Goal: Task Accomplishment & Management: Use online tool/utility

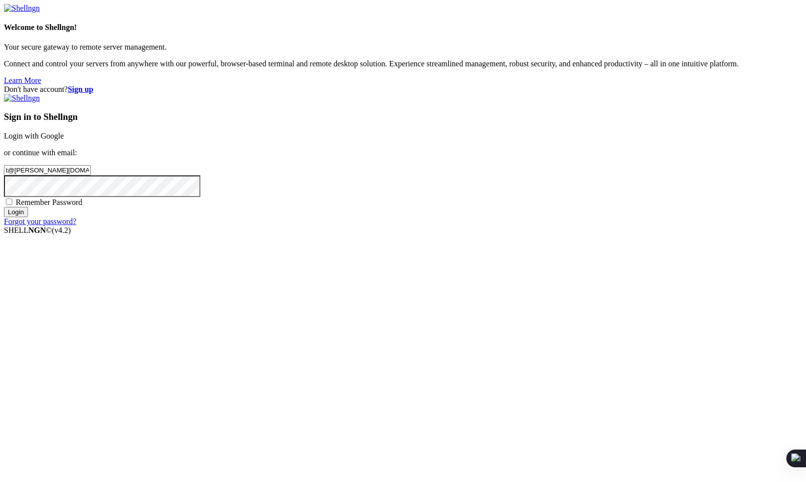
click at [28, 217] on input "Login" at bounding box center [16, 212] width 24 height 10
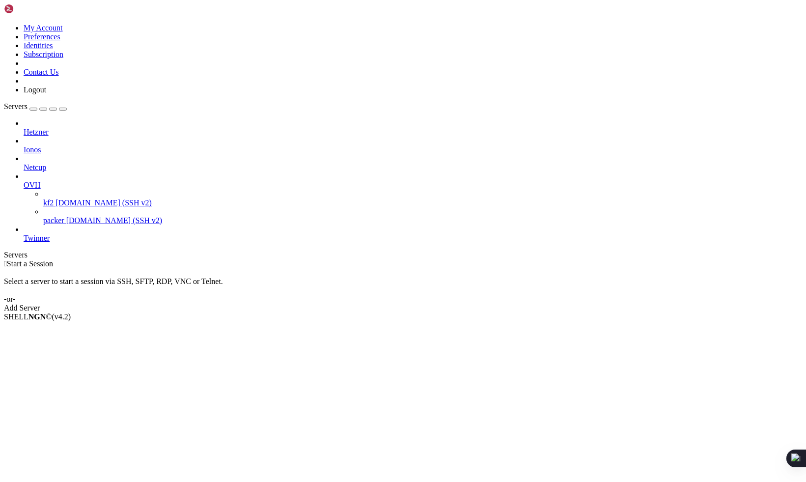
click at [41, 181] on span "OVH" at bounding box center [32, 185] width 17 height 8
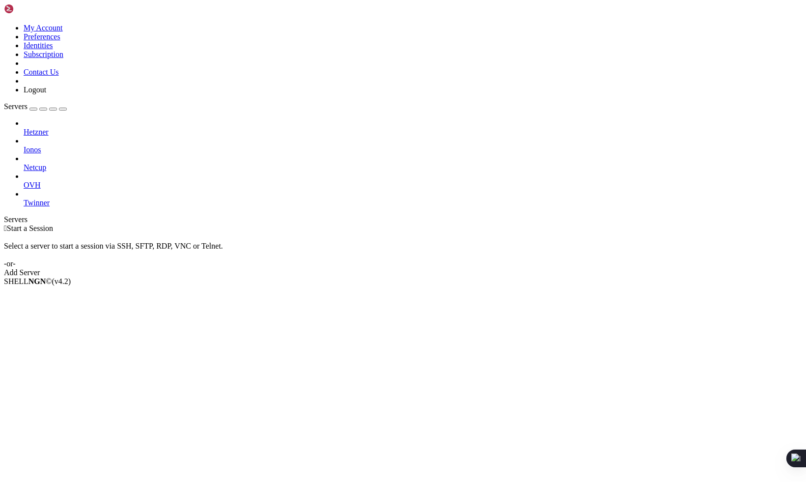
click at [41, 145] on span "Ionos" at bounding box center [33, 149] width 18 height 8
click at [50, 198] on span "Twinner" at bounding box center [37, 202] width 26 height 8
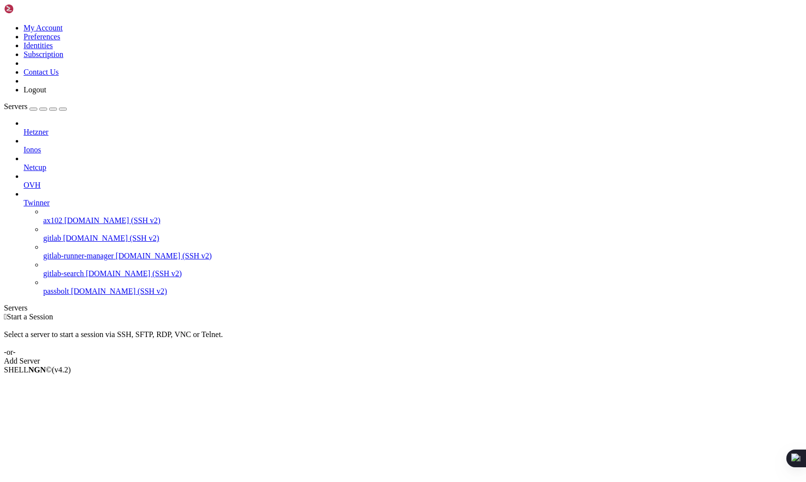
click at [49, 128] on span "Hetzner" at bounding box center [36, 132] width 25 height 8
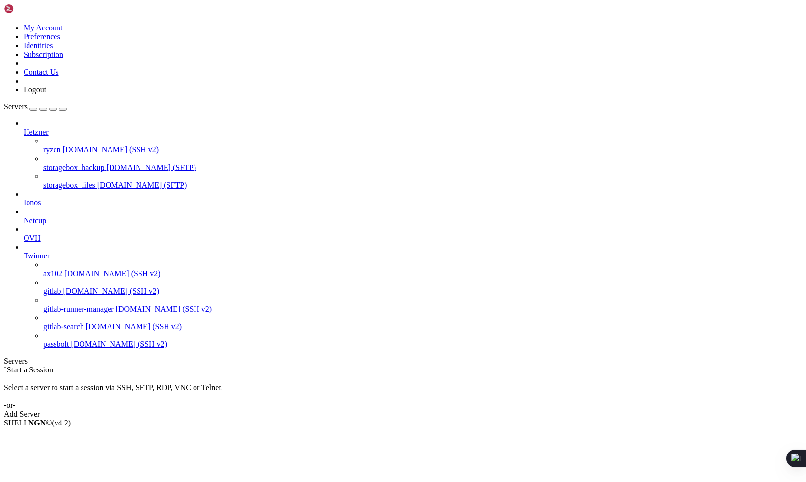
click at [106, 163] on span "[DOMAIN_NAME] (SFTP)" at bounding box center [151, 167] width 90 height 8
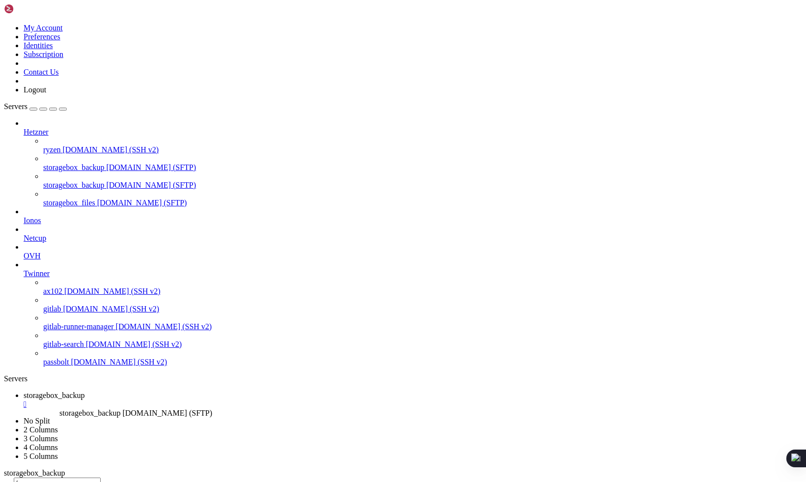
drag, startPoint x: 44, startPoint y: 138, endPoint x: 57, endPoint y: 404, distance: 266.4
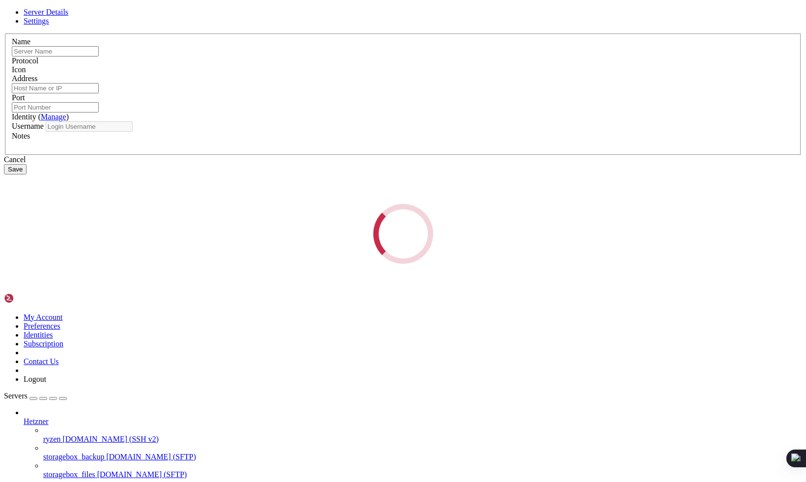
type input "storagebox_backup"
type input "[DOMAIN_NAME]"
type input "22"
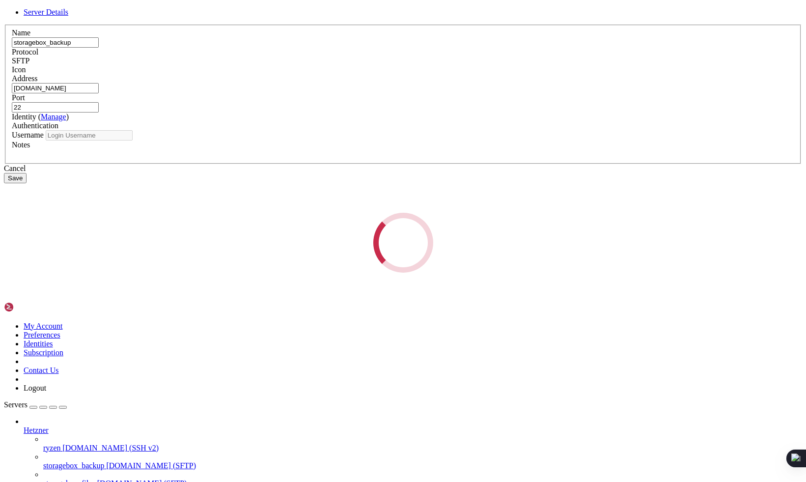
type input "u350964"
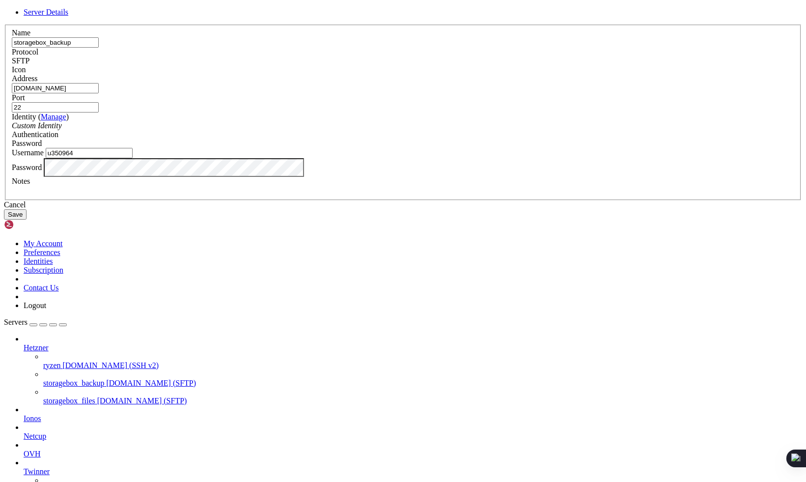
drag, startPoint x: 377, startPoint y: 186, endPoint x: 206, endPoint y: 182, distance: 170.9
click at [206, 182] on div "Server Details Name storagebox_backup Protocol SFTP Icon Address" at bounding box center [403, 114] width 798 height 212
paste input "444240"
click at [99, 93] on input "[DOMAIN_NAME]" at bounding box center [55, 88] width 87 height 10
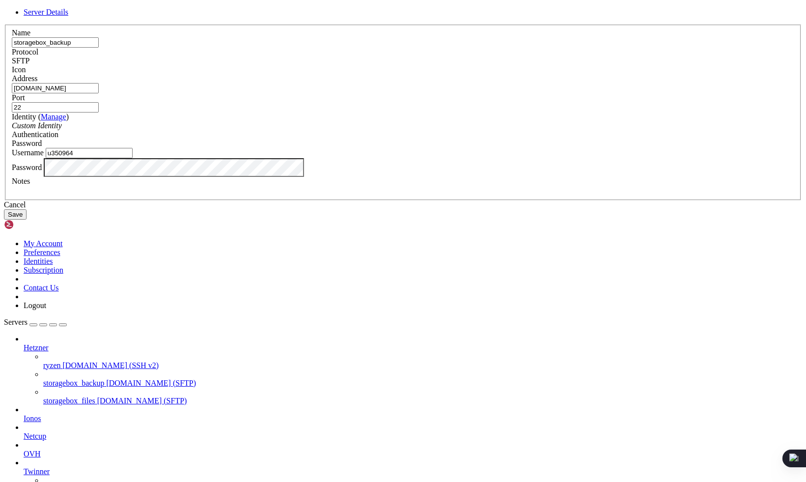
type input "[DOMAIN_NAME]"
drag, startPoint x: 282, startPoint y: 254, endPoint x: 203, endPoint y: 254, distance: 79.0
click at [203, 219] on div "Server Details Name storagebox_backup Protocol SFTP Icon Address" at bounding box center [403, 114] width 798 height 212
paste input "444240"
type input "u444240"
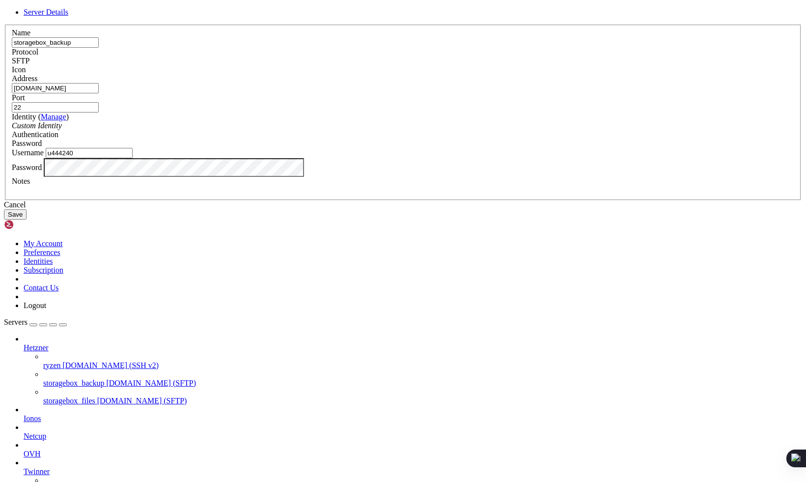
click at [200, 219] on div "Server Details Name storagebox_backup Protocol SFTP Icon Address" at bounding box center [403, 114] width 798 height 212
click at [27, 219] on button "Save" at bounding box center [15, 214] width 23 height 10
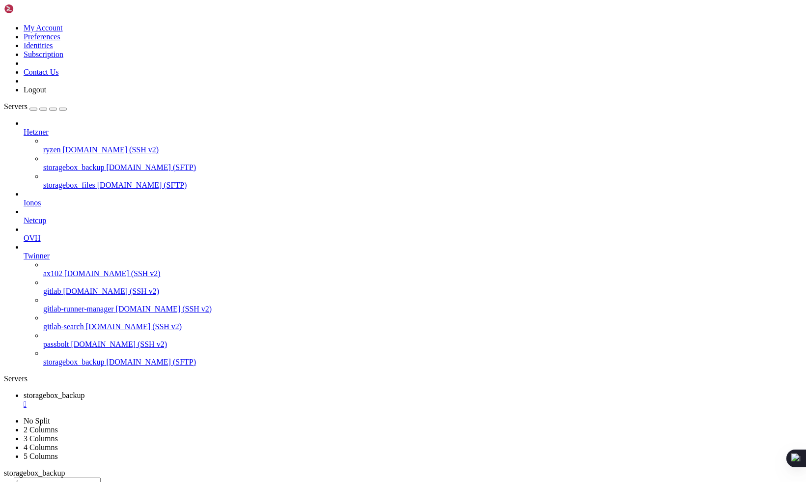
click at [106, 366] on span "[DOMAIN_NAME] (SFTP)" at bounding box center [151, 361] width 90 height 8
click at [205, 400] on div "" at bounding box center [413, 404] width 778 height 9
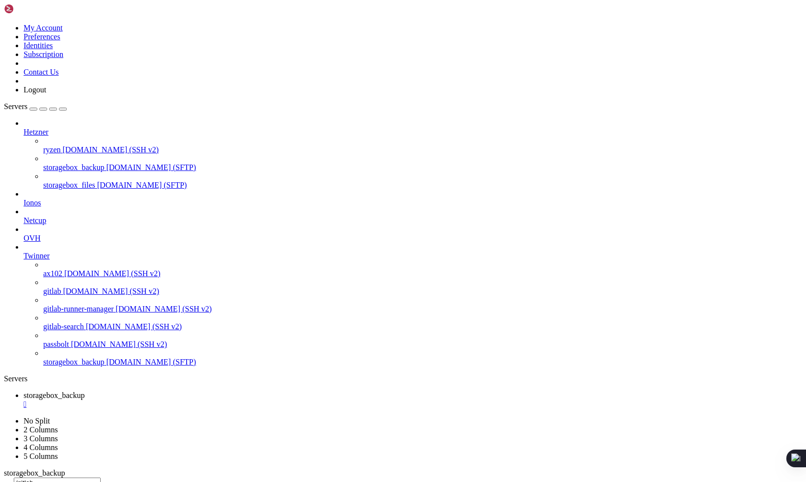
type input "/passbolt"
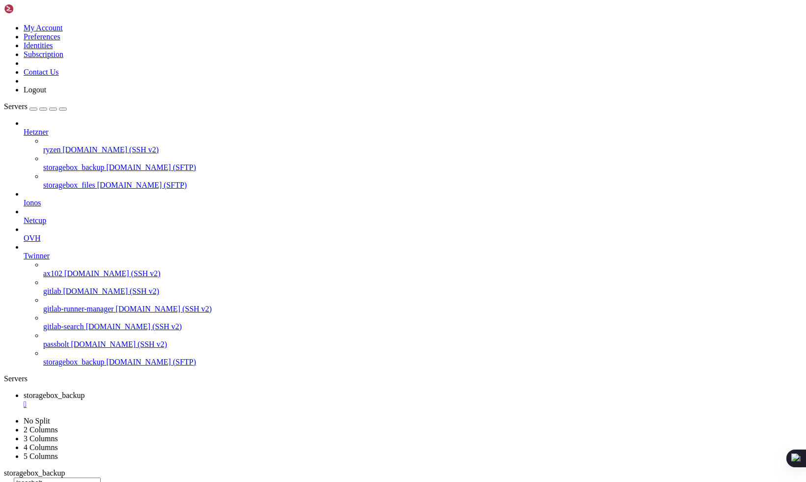
click at [200, 391] on link "storagebox_backup " at bounding box center [413, 400] width 778 height 18
click at [204, 400] on div "" at bounding box center [413, 404] width 778 height 9
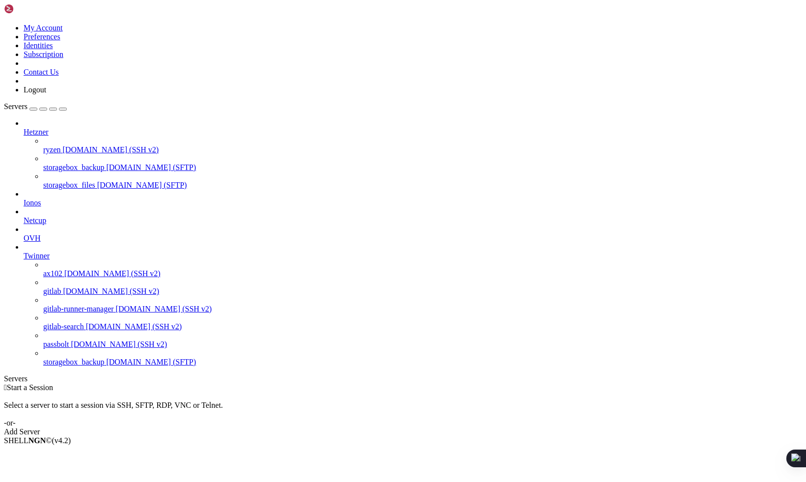
click at [50, 251] on span "Twinner" at bounding box center [37, 255] width 26 height 8
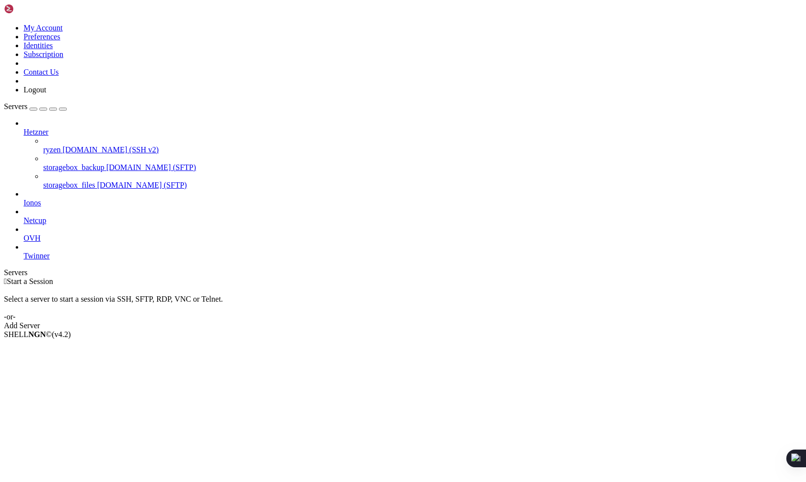
click at [49, 128] on span "Hetzner" at bounding box center [36, 132] width 25 height 8
drag, startPoint x: 75, startPoint y: 62, endPoint x: 23, endPoint y: 45, distance: 54.3
click at [49, 128] on span "Hetzner" at bounding box center [36, 132] width 25 height 8
